Goal: Navigation & Orientation: Find specific page/section

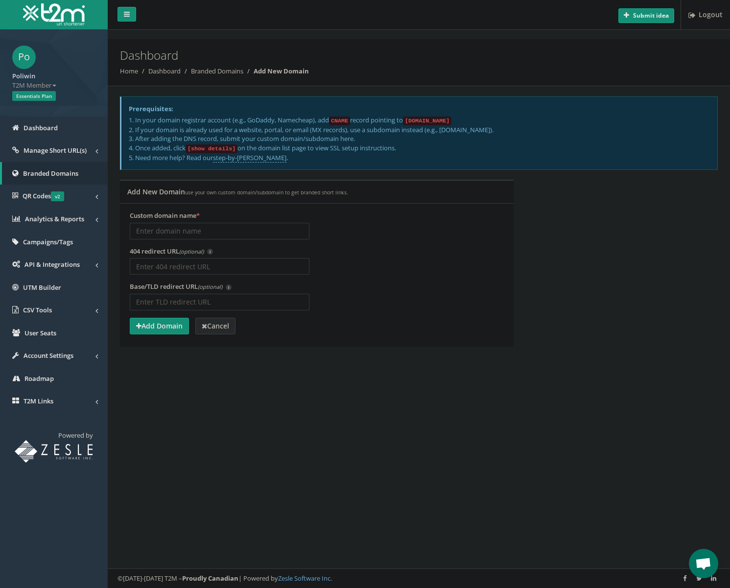
click at [219, 322] on strong "Cancel" at bounding box center [215, 325] width 27 height 9
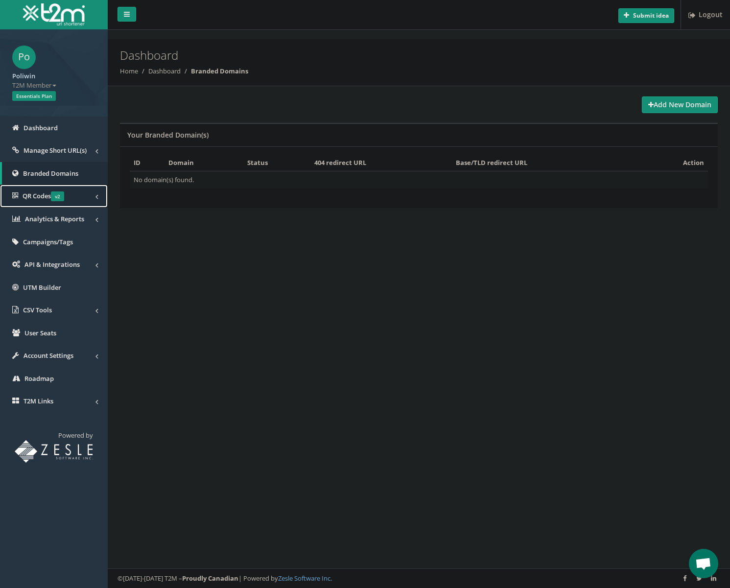
click at [99, 197] on link "QR Codes v2" at bounding box center [54, 196] width 108 height 23
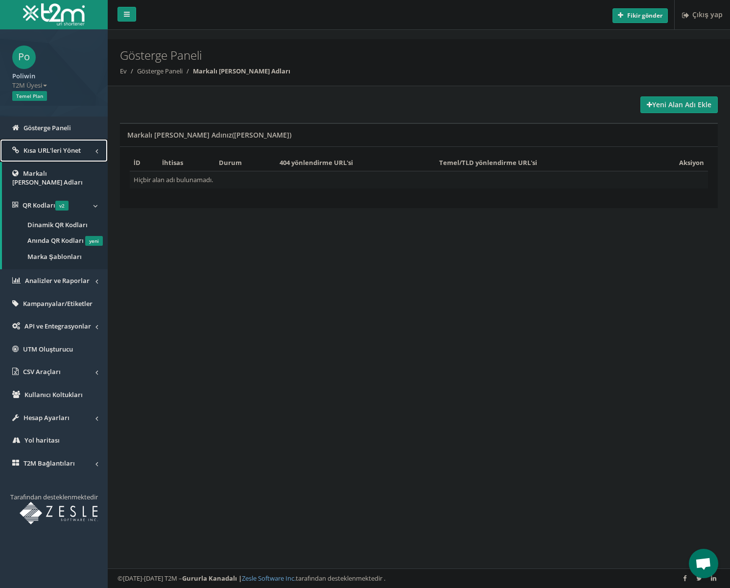
click at [95, 149] on span at bounding box center [96, 151] width 2 height 10
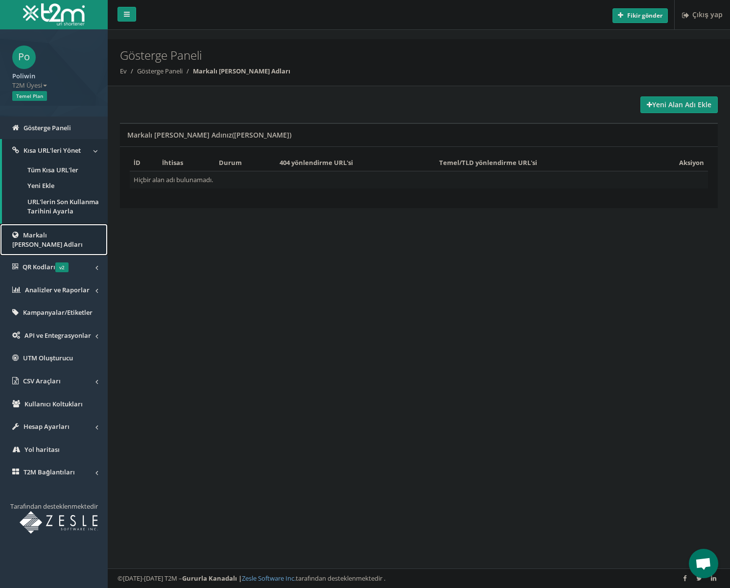
click at [63, 234] on font "Markalı Alan Adları" at bounding box center [47, 240] width 70 height 18
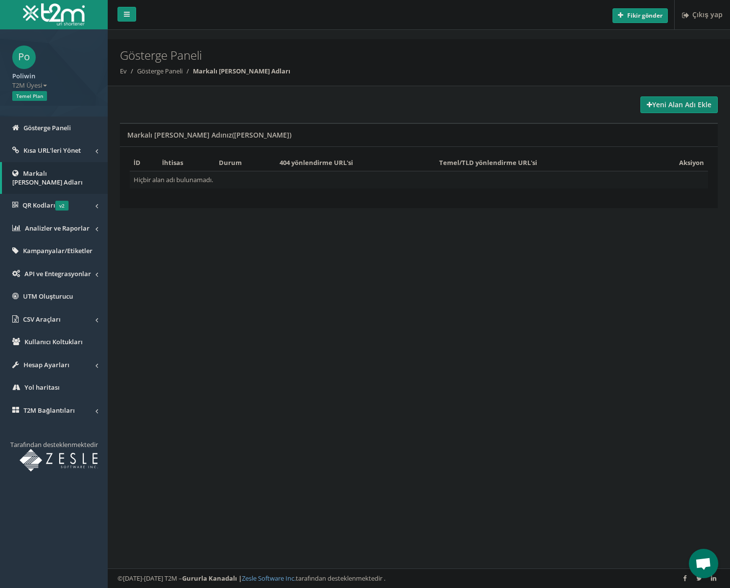
click at [677, 106] on font "Yeni Alan Adı Ekle" at bounding box center [681, 104] width 59 height 9
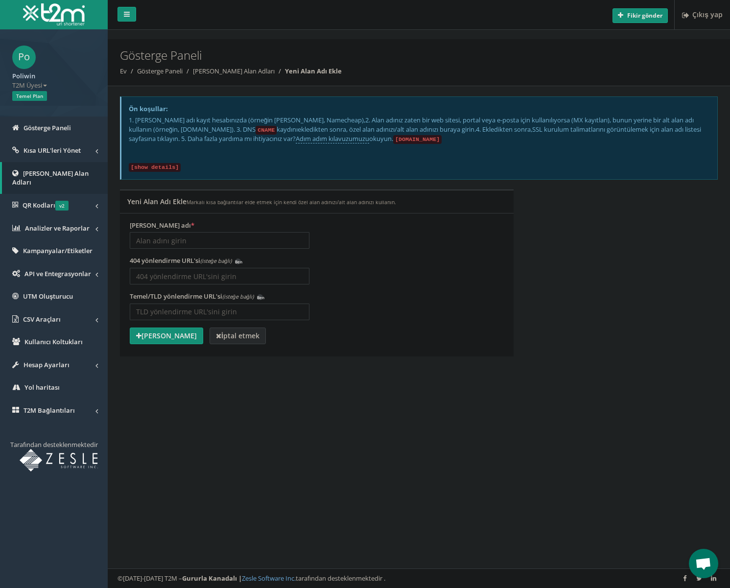
click at [224, 334] on font "İptal etmek" at bounding box center [240, 335] width 38 height 9
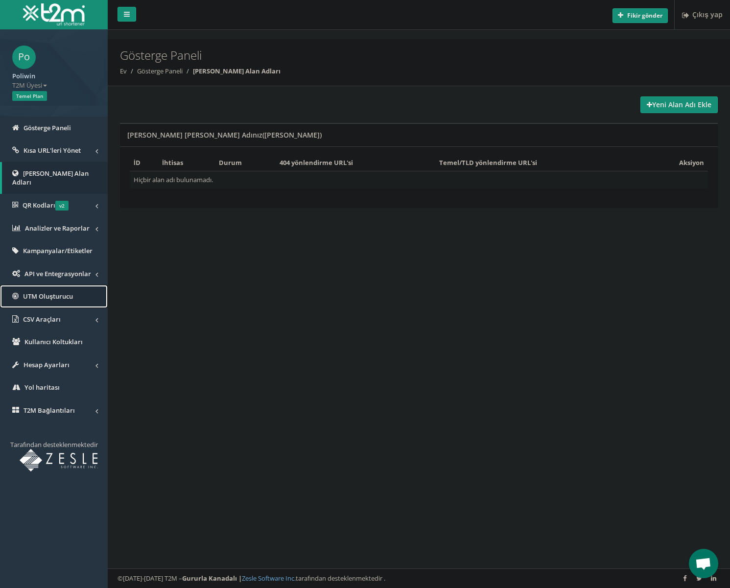
click at [73, 292] on link "UTM Oluşturucu" at bounding box center [54, 296] width 108 height 23
click at [51, 129] on font "Gösterge Paneli" at bounding box center [46, 127] width 47 height 9
click at [51, 144] on link "Kısa URL'leri Yönet" at bounding box center [54, 150] width 108 height 23
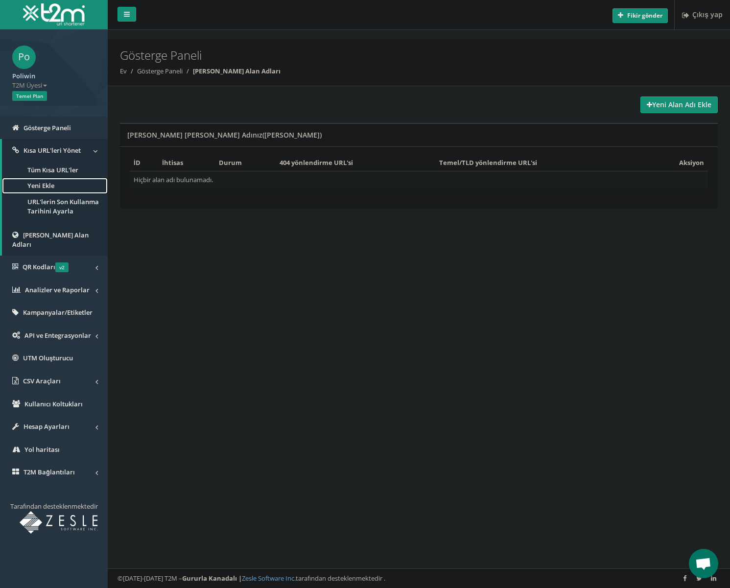
click at [54, 185] on font "Yeni Ekle" at bounding box center [40, 185] width 27 height 9
